Goal: Find specific page/section: Find specific page/section

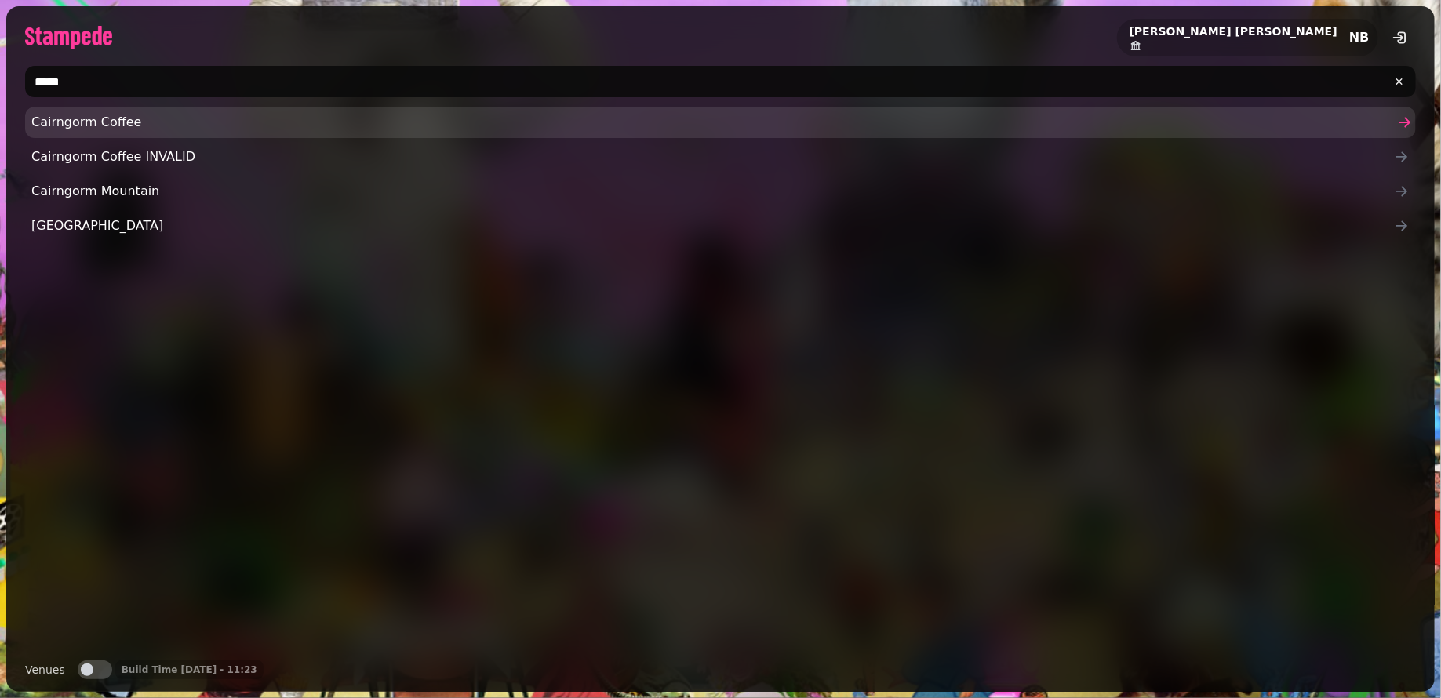
type input "*****"
click at [145, 120] on span "Cairngorm Coffee" at bounding box center [712, 122] width 1363 height 19
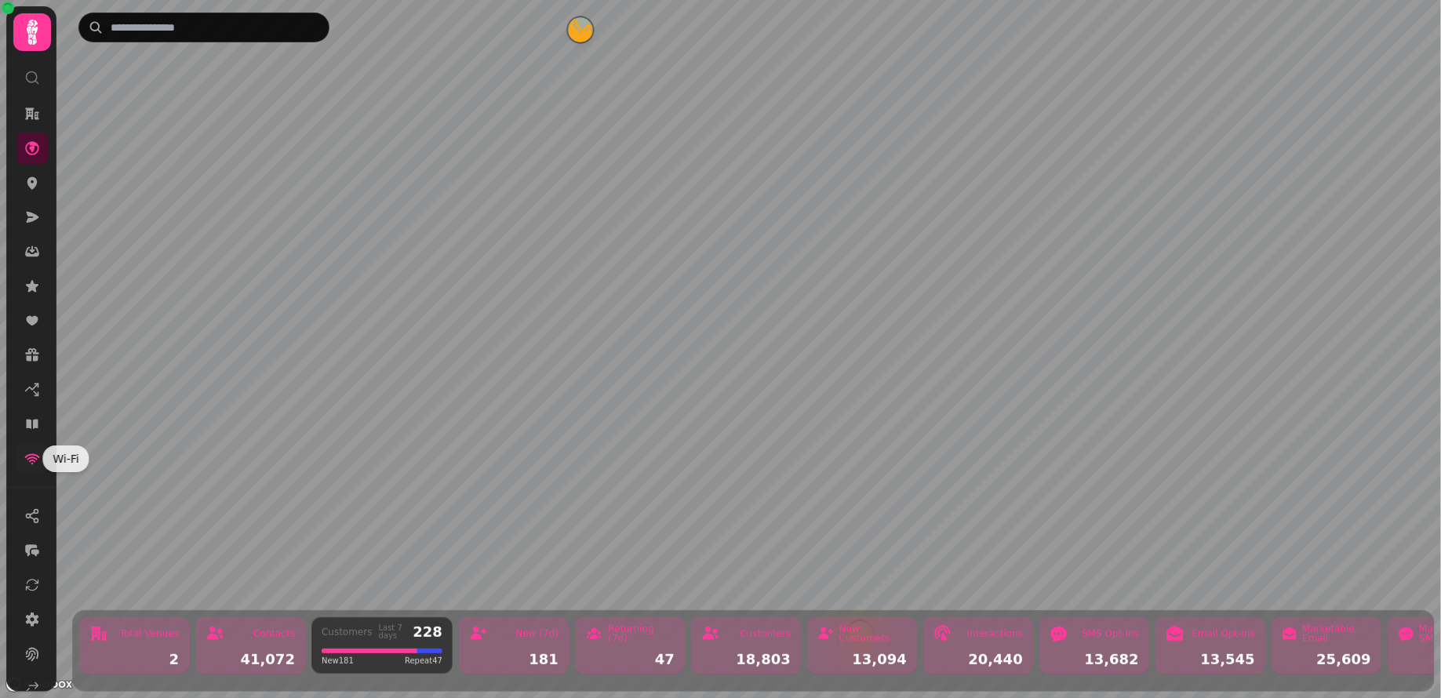
click at [37, 462] on icon at bounding box center [32, 459] width 16 height 16
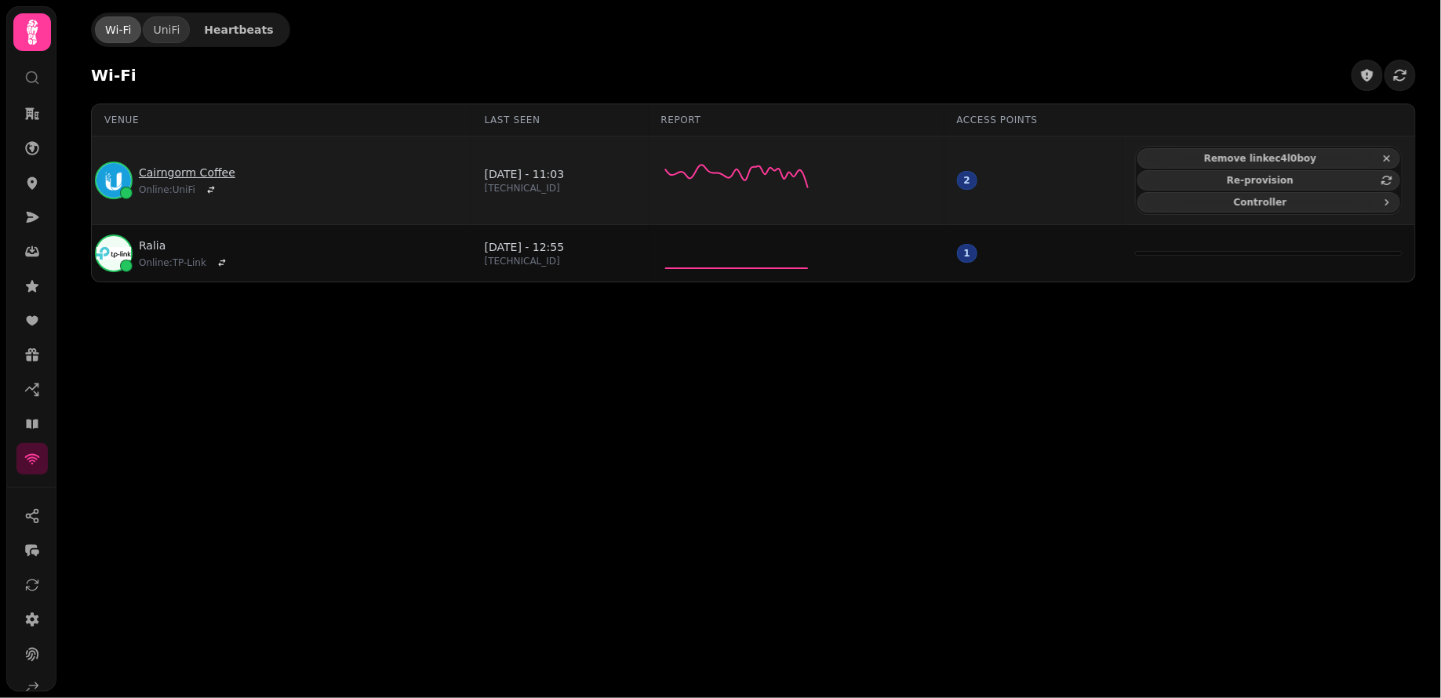
click at [191, 166] on link "Cairngorm Coffee" at bounding box center [187, 173] width 96 height 16
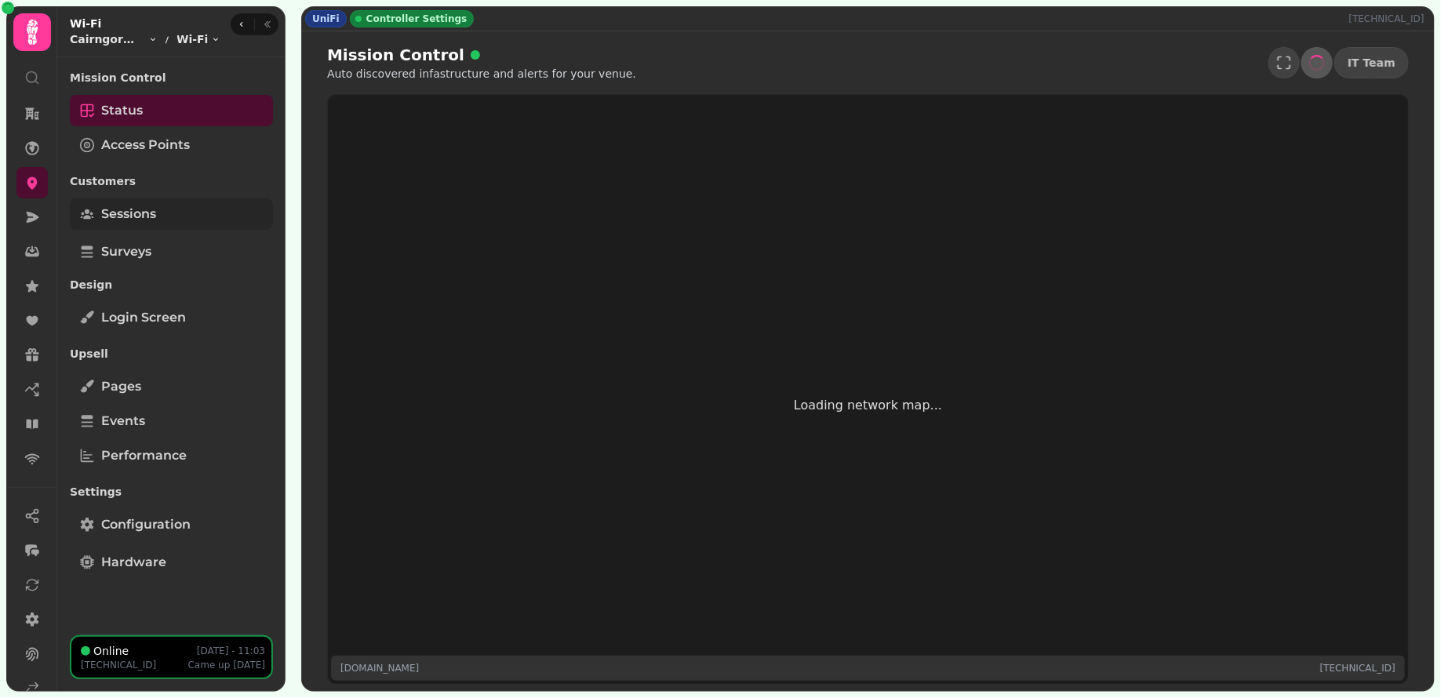
click at [171, 213] on link "Sessions" at bounding box center [171, 213] width 203 height 31
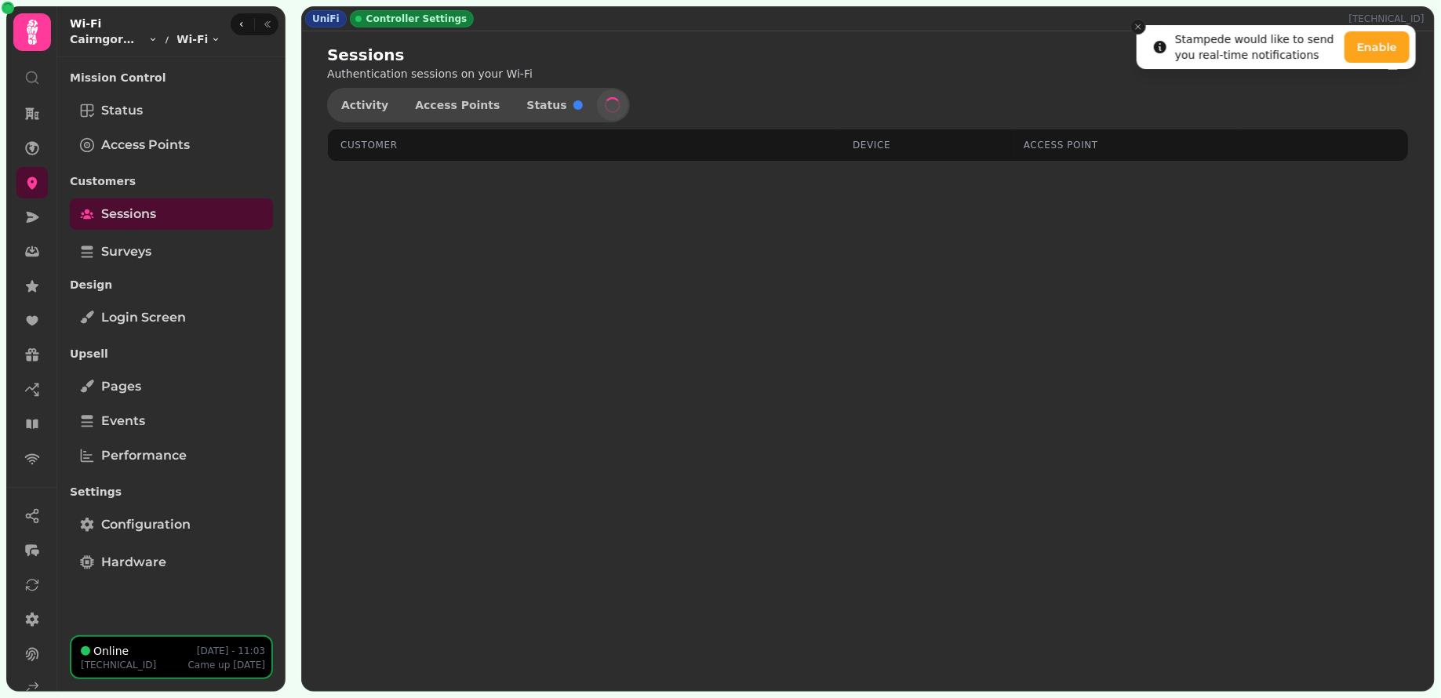
click at [1139, 24] on icon "Close toast" at bounding box center [1137, 26] width 9 height 9
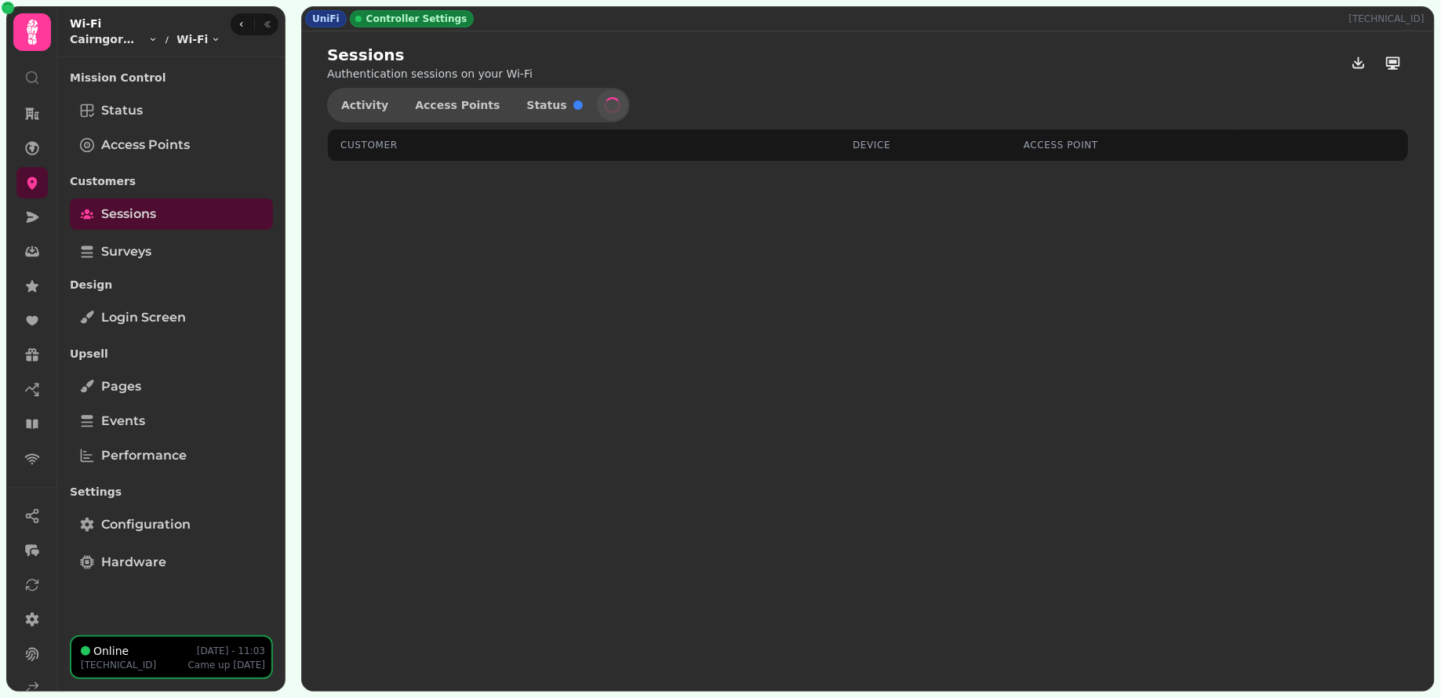
select select "**"
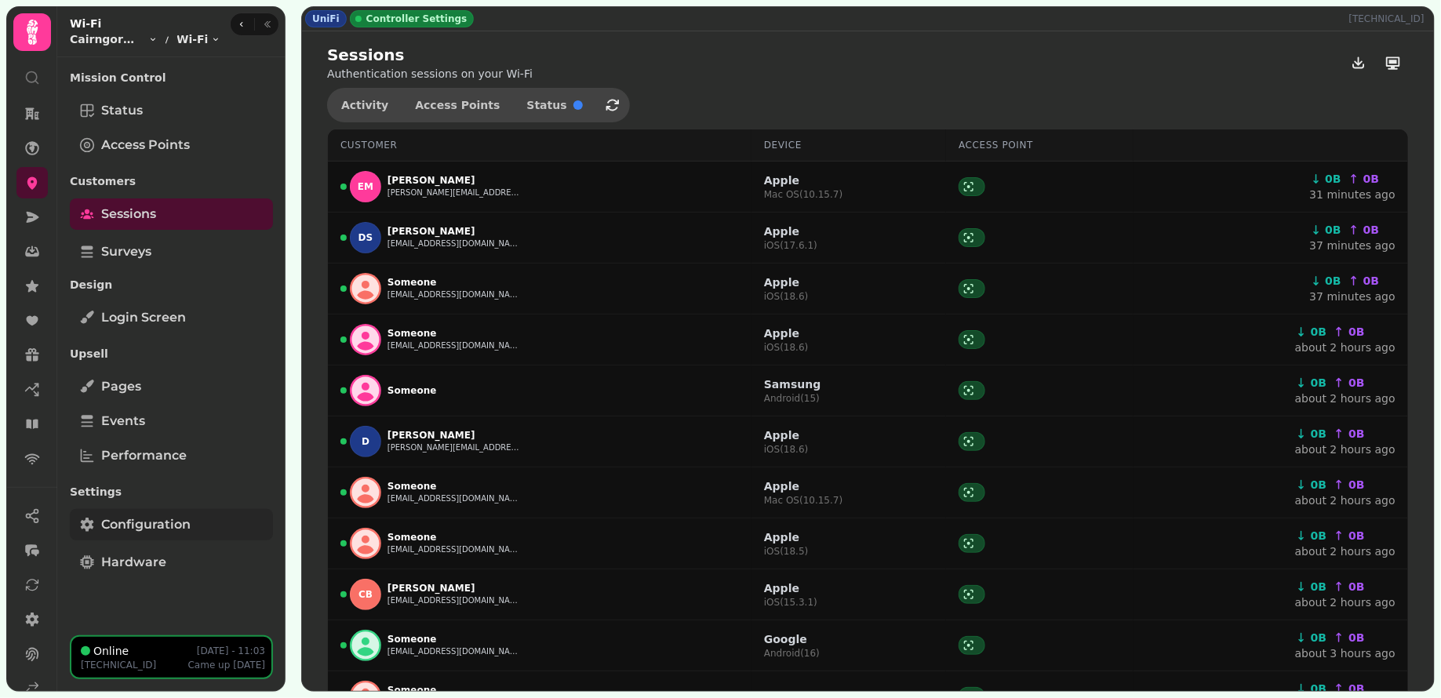
click at [165, 526] on span "Configuration" at bounding box center [145, 524] width 89 height 19
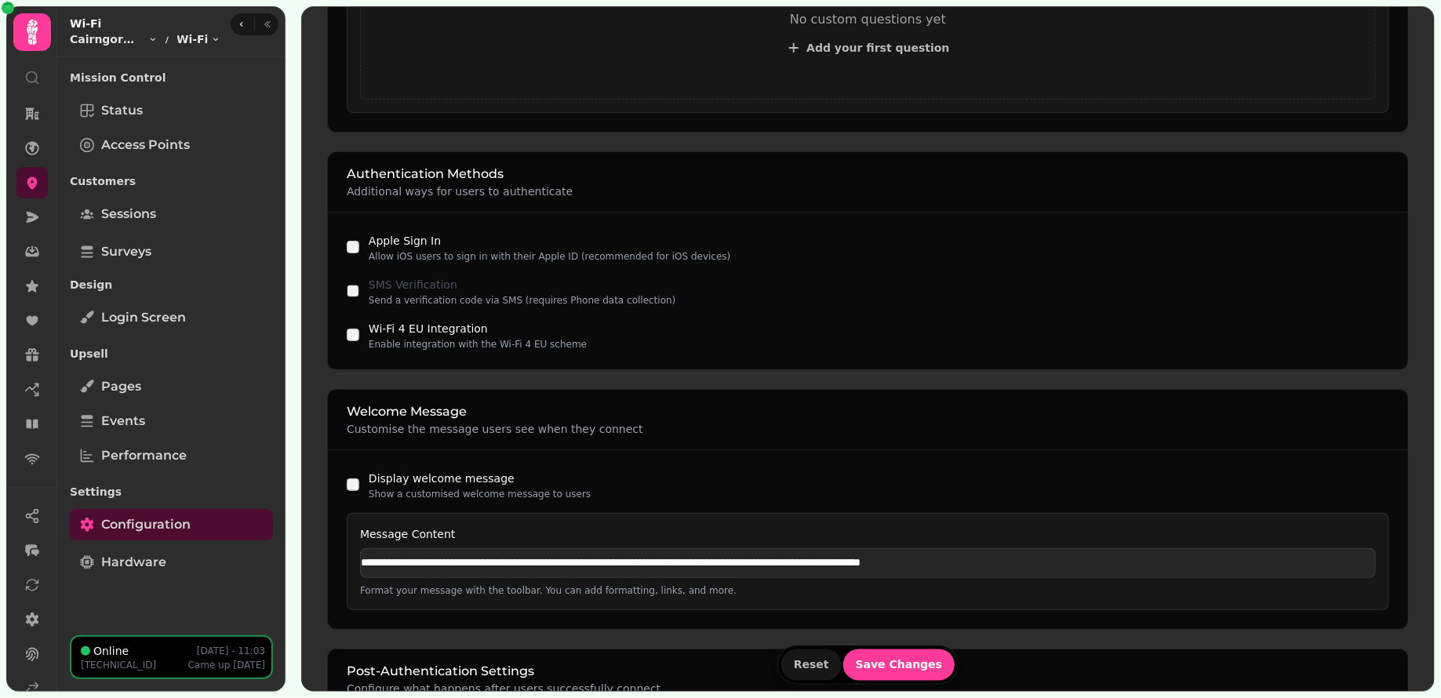
scroll to position [1073, 0]
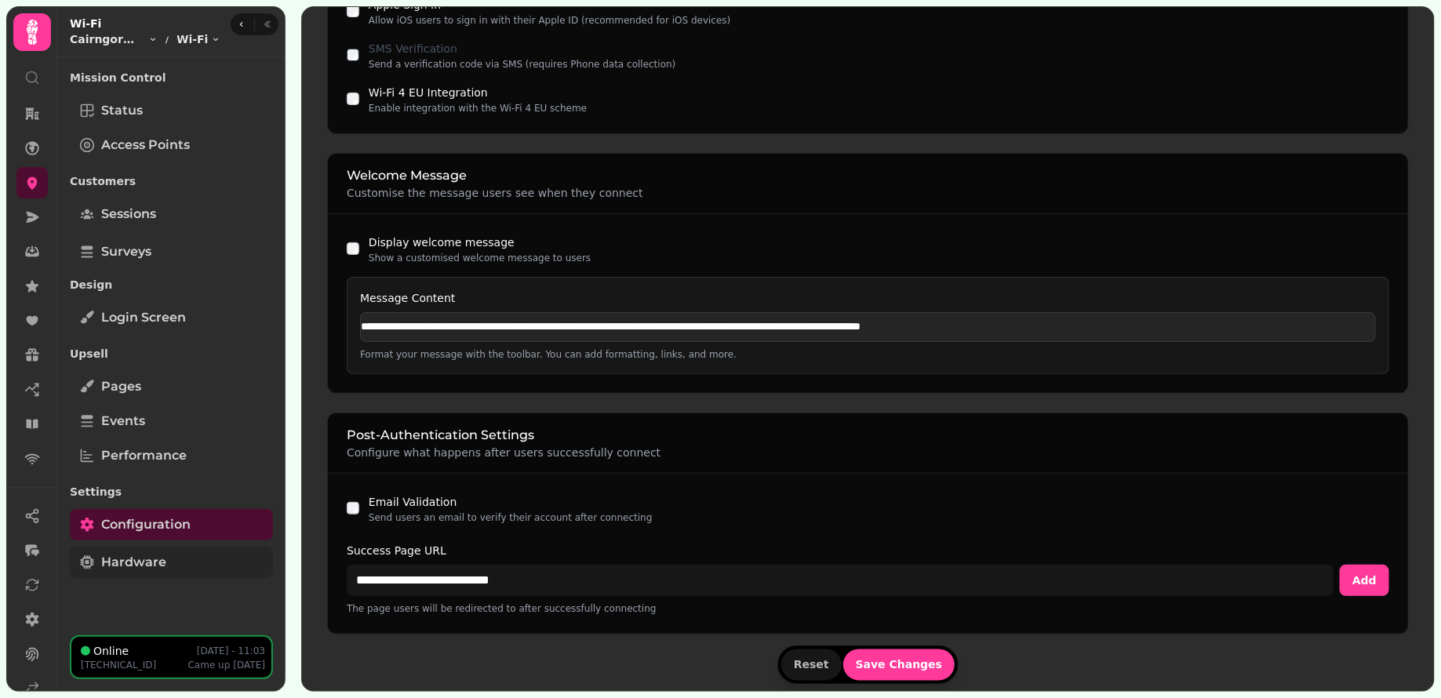
click at [138, 572] on link "Hardware" at bounding box center [171, 562] width 203 height 31
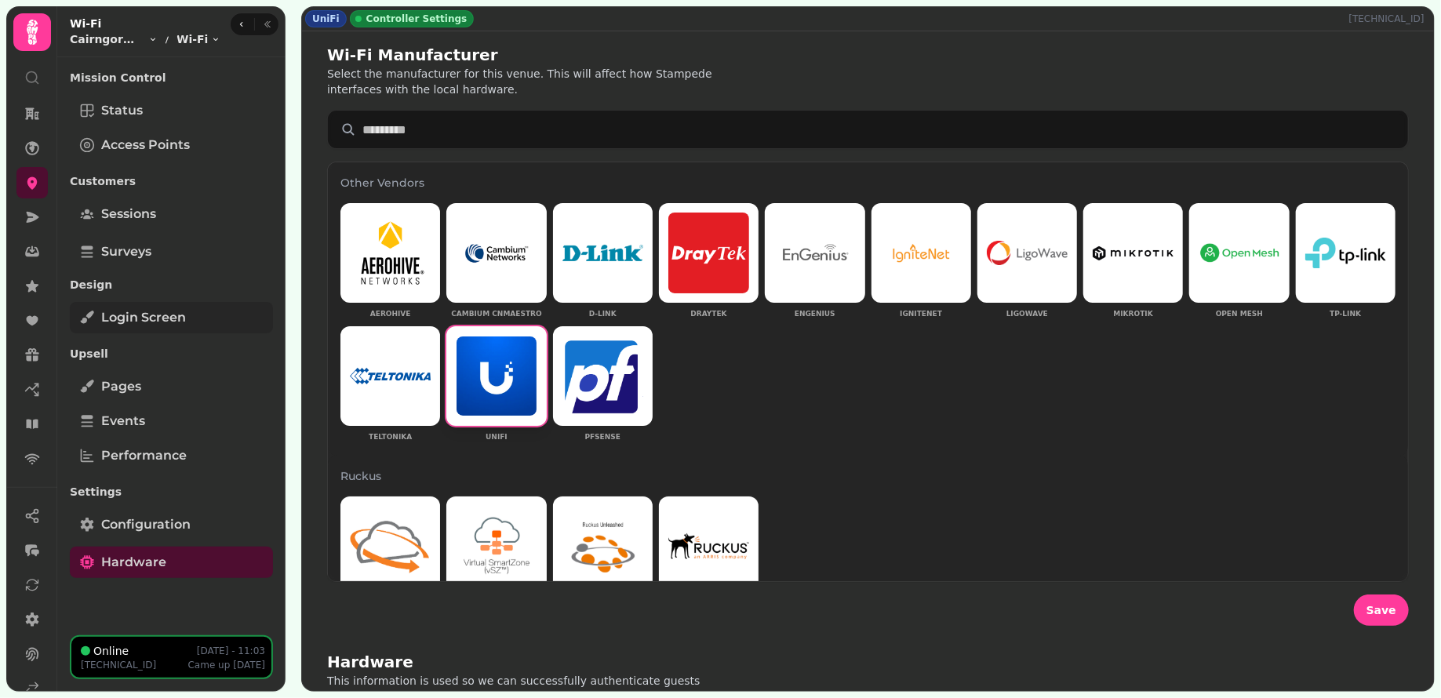
click at [197, 324] on link "Login screen" at bounding box center [171, 317] width 203 height 31
